Goal: Find specific page/section: Find specific page/section

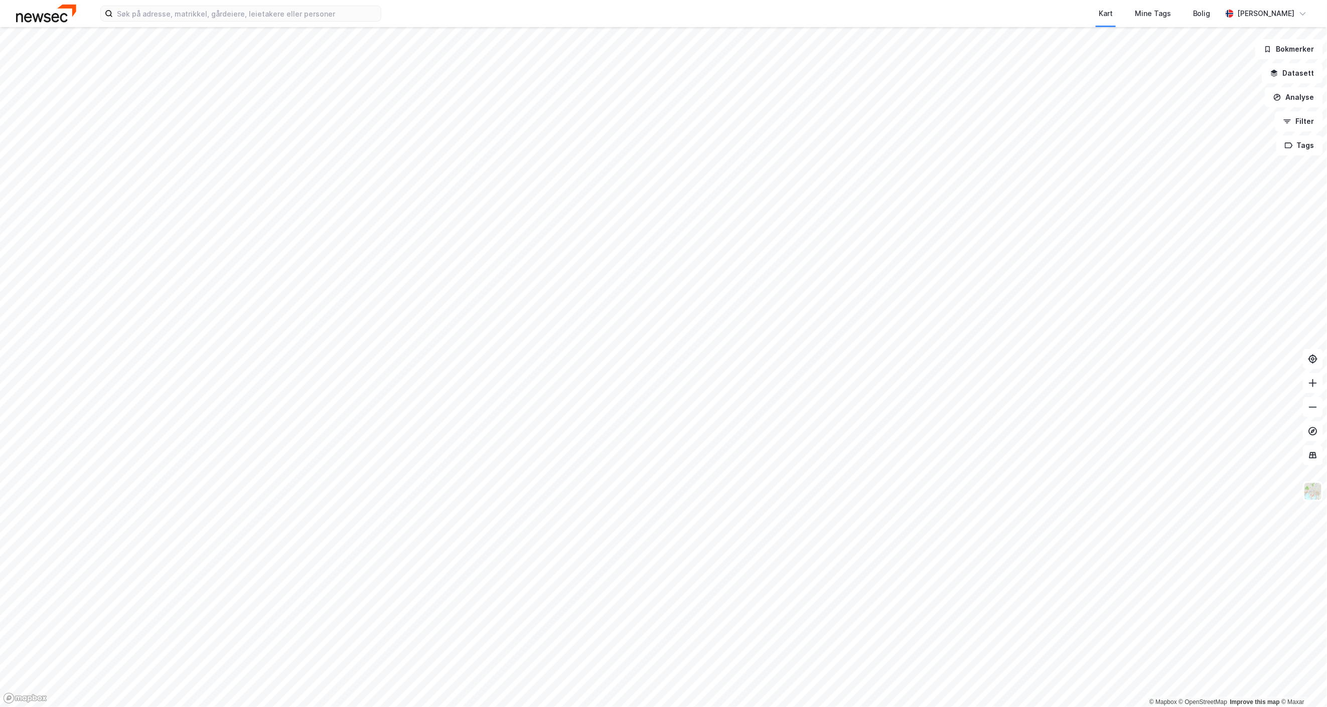
click at [390, 14] on div "Kart Mine Tags Bolig [PERSON_NAME]" at bounding box center [663, 13] width 1327 height 27
click at [310, 10] on input at bounding box center [247, 13] width 268 height 15
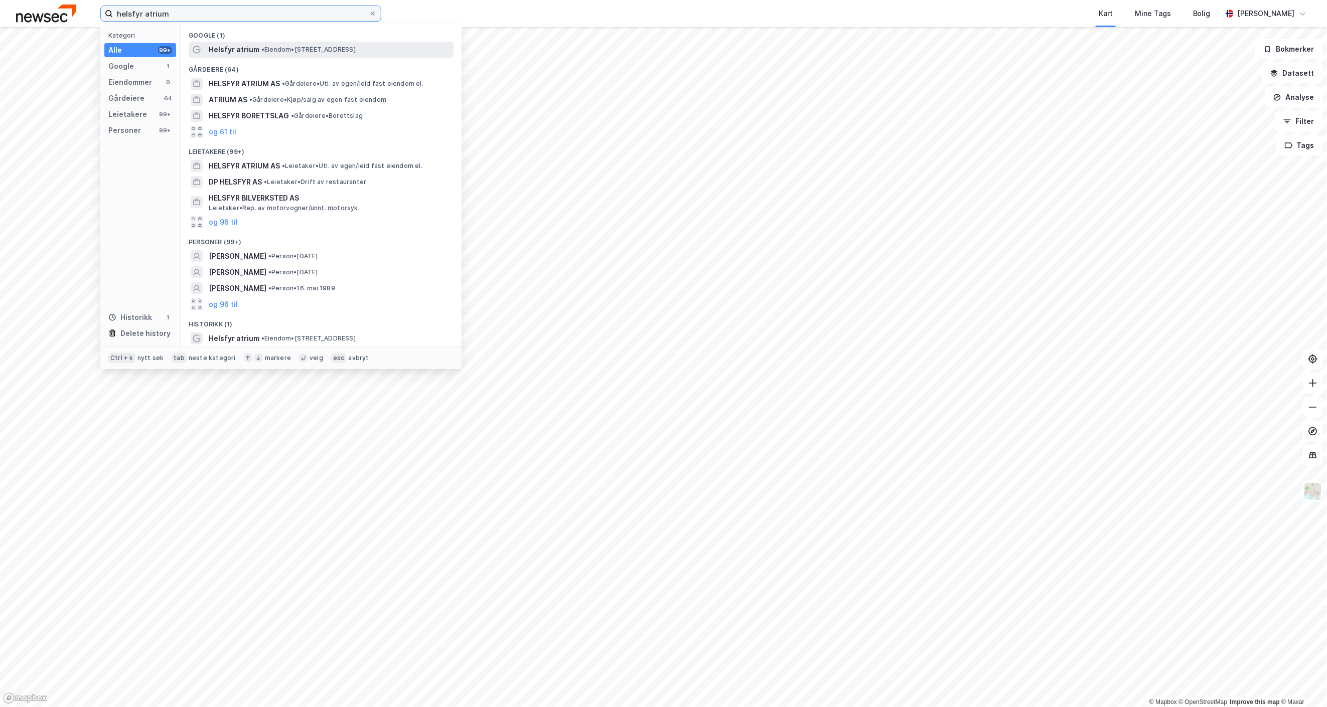
type input "helsfyr atrium"
click at [281, 51] on span "• Eiendom • [STREET_ADDRESS]" at bounding box center [308, 50] width 94 height 8
